Goal: Check status

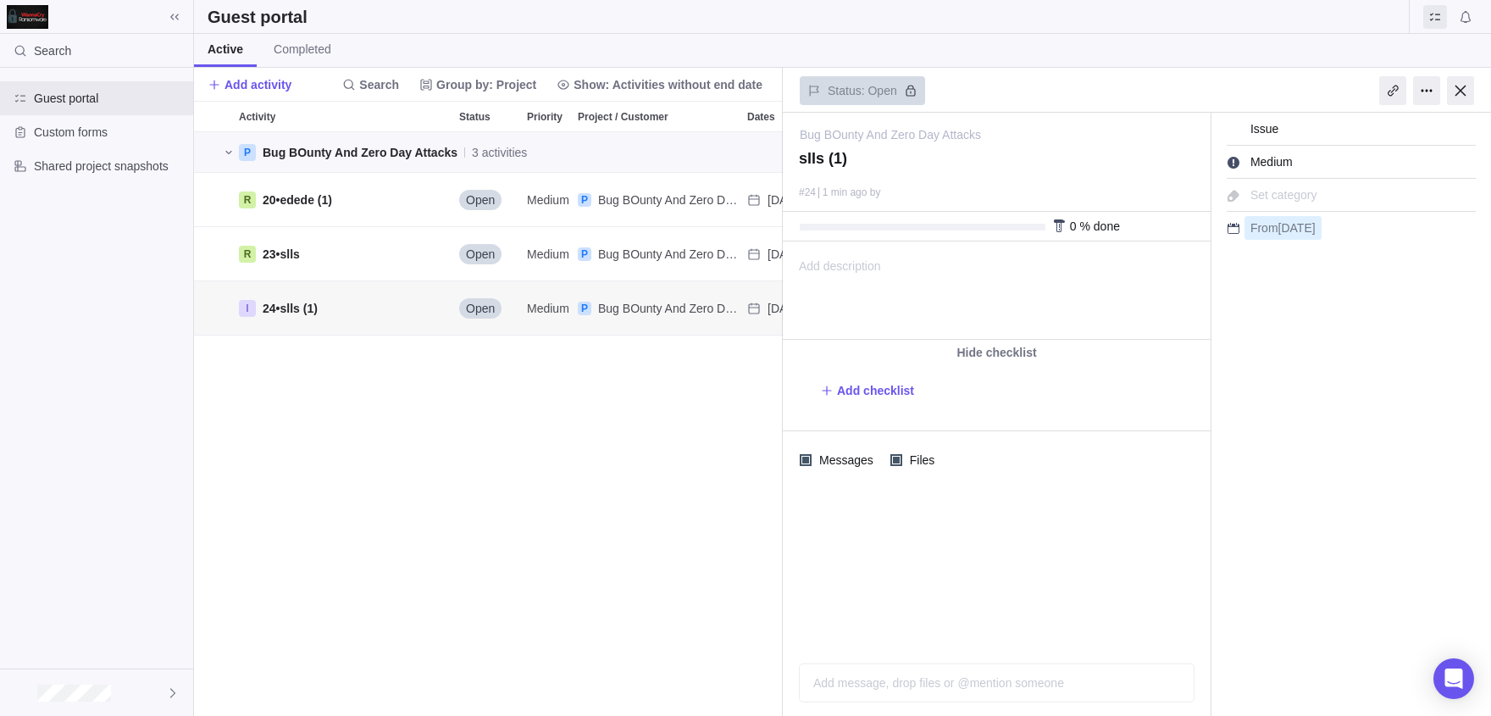
scroll to position [584, 589]
